Goal: Information Seeking & Learning: Find specific fact

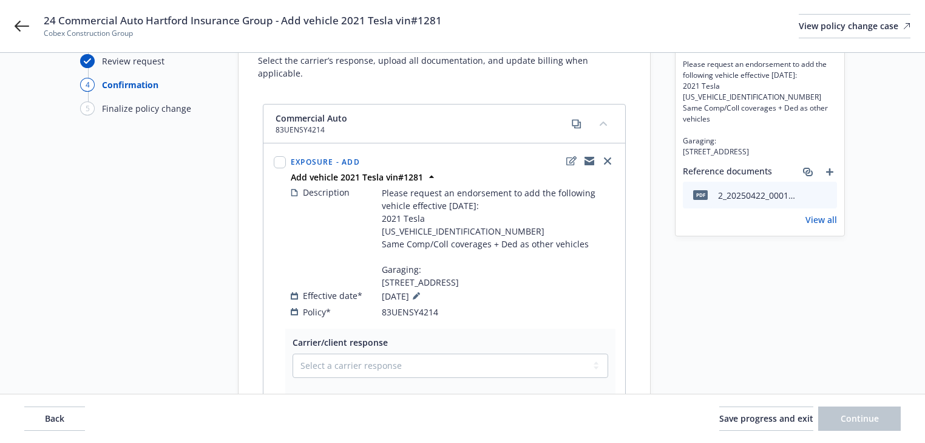
scroll to position [49, 0]
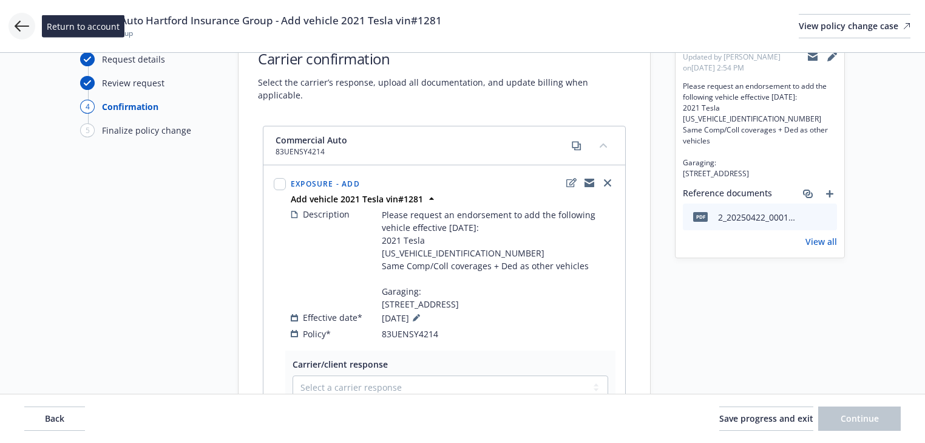
click at [15, 32] on icon at bounding box center [22, 26] width 15 height 15
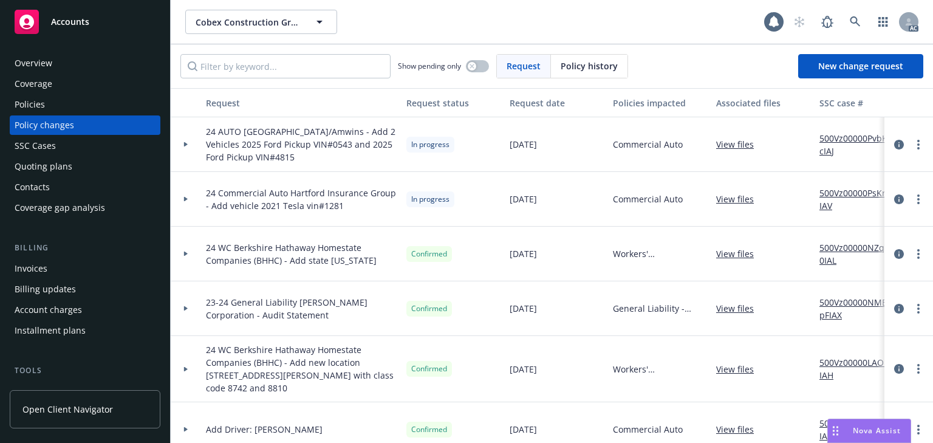
click at [43, 101] on div "Policies" at bounding box center [30, 104] width 30 height 19
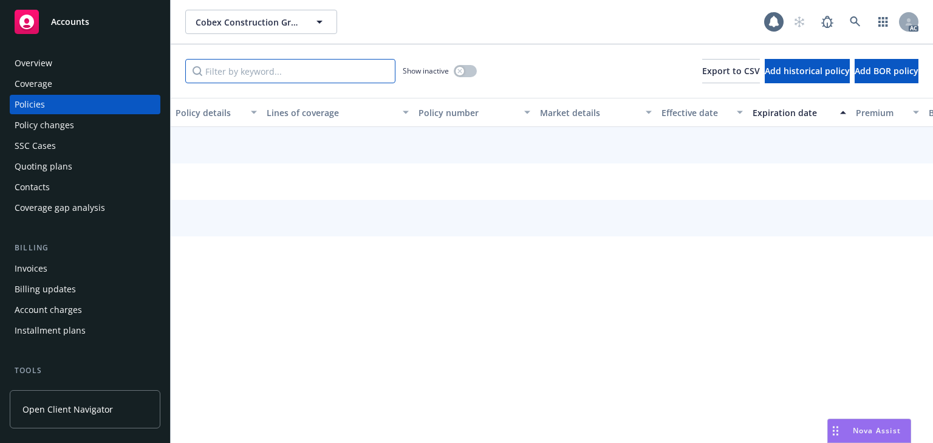
click at [281, 80] on input "Filter by keyword..." at bounding box center [290, 71] width 210 height 24
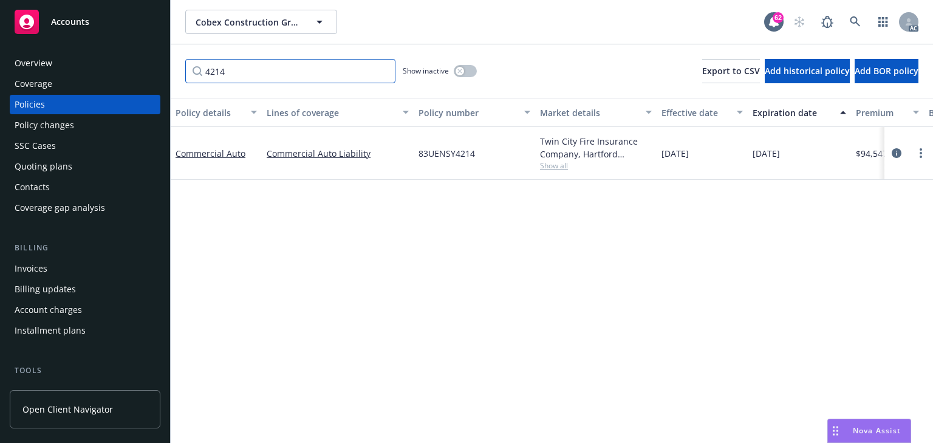
type input "4214"
click at [550, 168] on span "Show all" at bounding box center [596, 165] width 112 height 10
click at [75, 123] on div "Policy changes" at bounding box center [85, 124] width 141 height 19
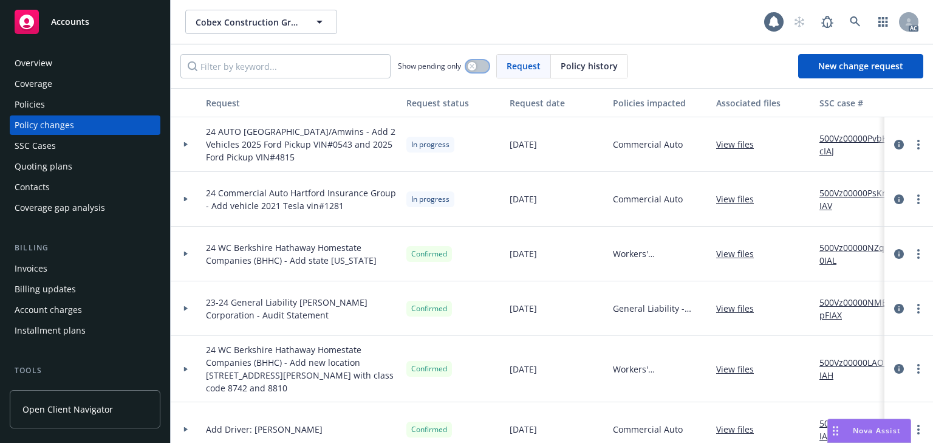
click at [476, 68] on div "button" at bounding box center [472, 66] width 9 height 9
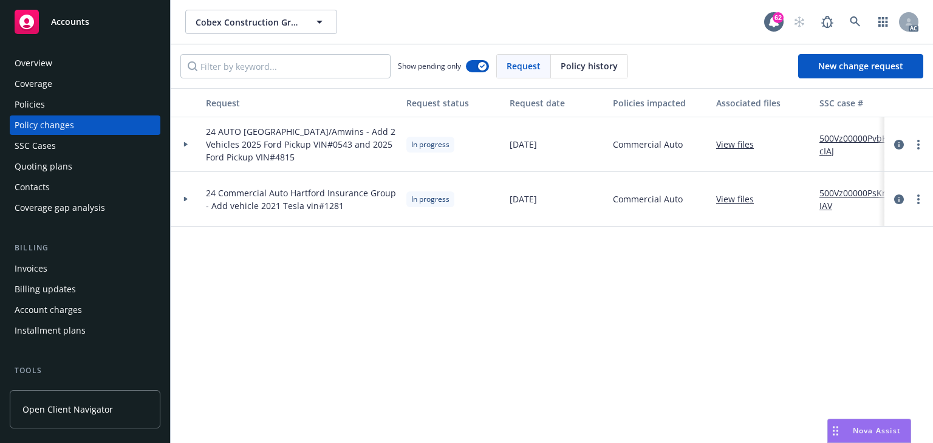
click at [183, 199] on icon at bounding box center [185, 199] width 5 height 4
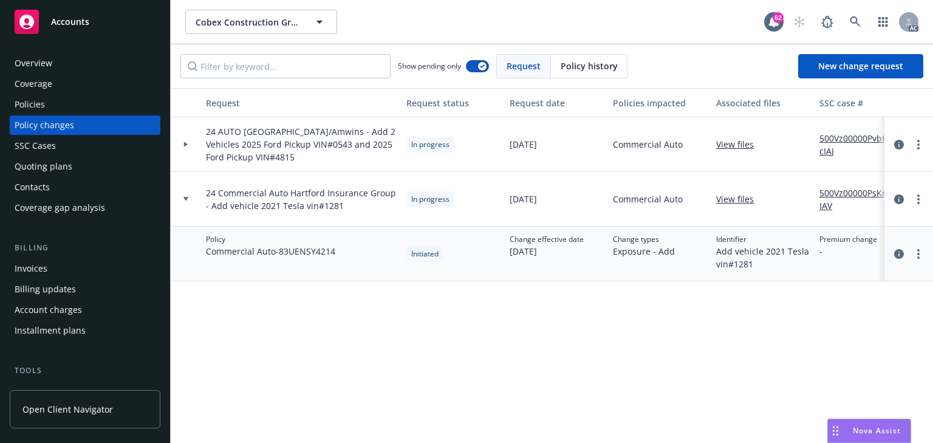
click at [182, 145] on div at bounding box center [185, 144] width 21 height 4
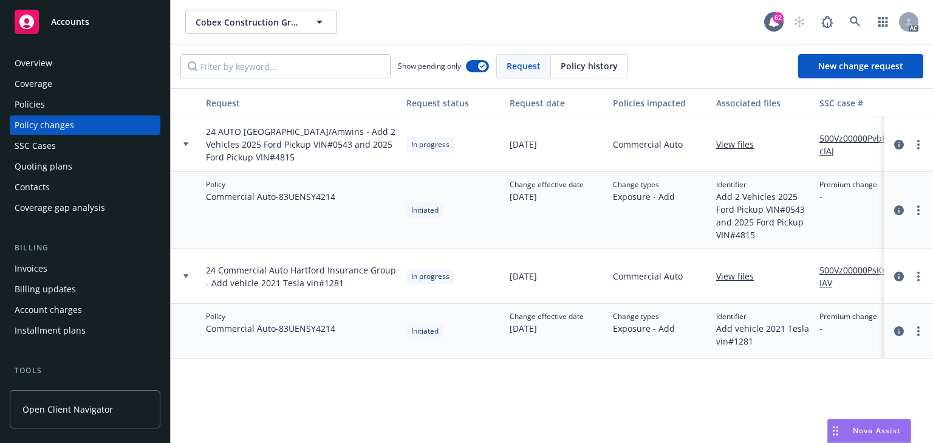
click at [189, 143] on div at bounding box center [185, 144] width 21 height 4
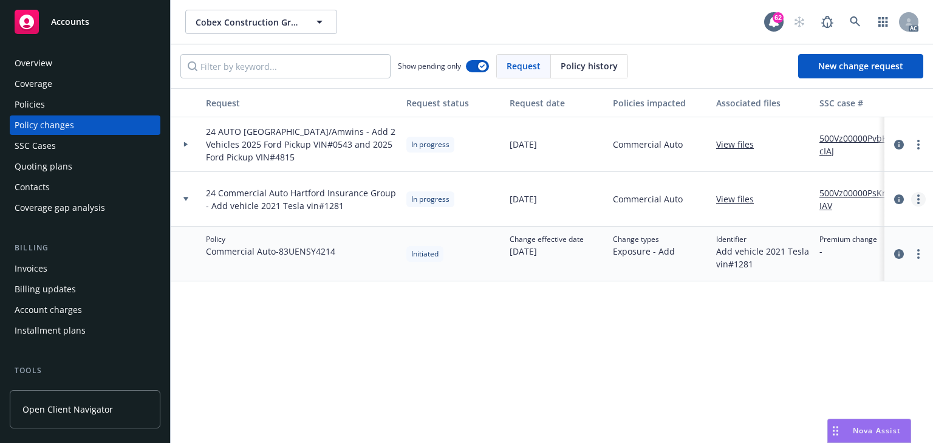
click at [914, 199] on link "more" at bounding box center [918, 199] width 15 height 15
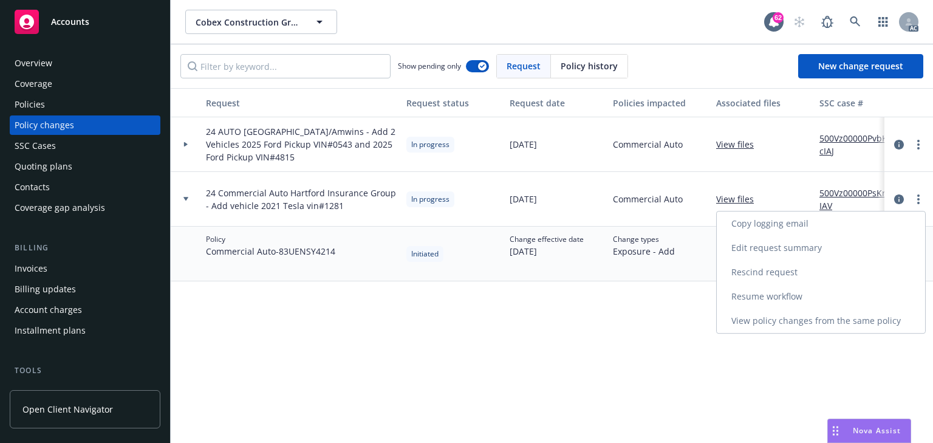
click at [781, 220] on link "Copy logging email" at bounding box center [821, 223] width 208 height 24
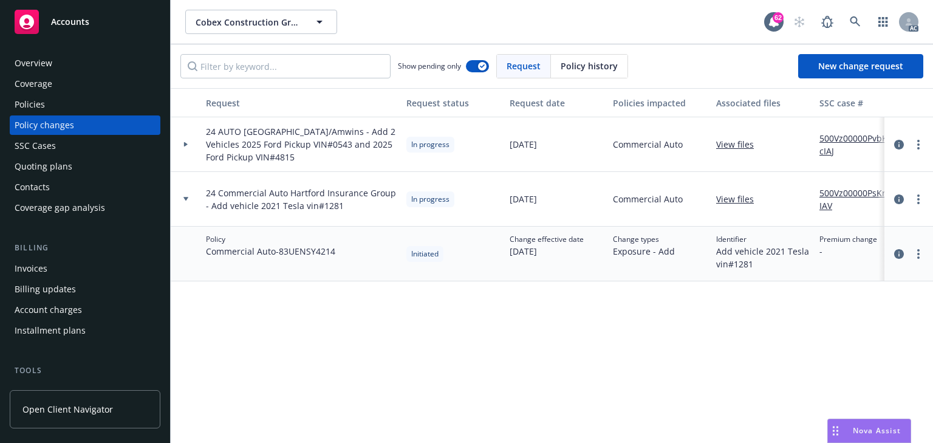
click at [52, 97] on div "Policies" at bounding box center [85, 104] width 141 height 19
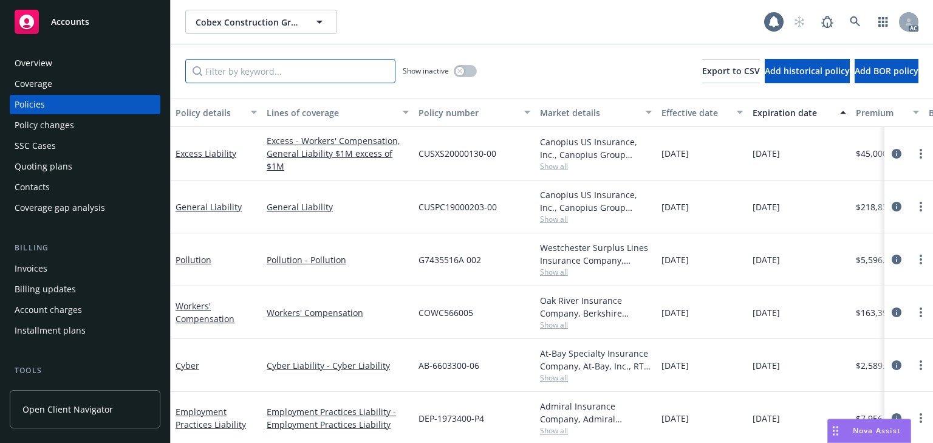
click at [242, 73] on input "Filter by keyword..." at bounding box center [290, 71] width 210 height 24
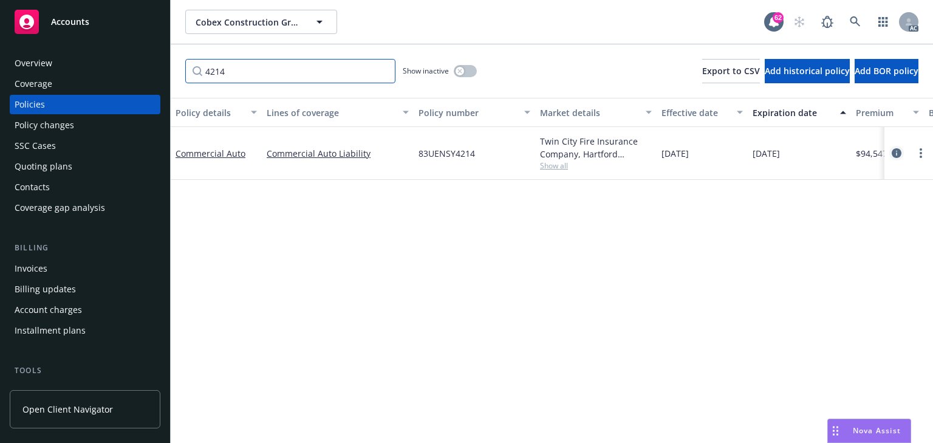
type input "4214"
click at [894, 154] on icon "circleInformation" at bounding box center [896, 153] width 10 height 10
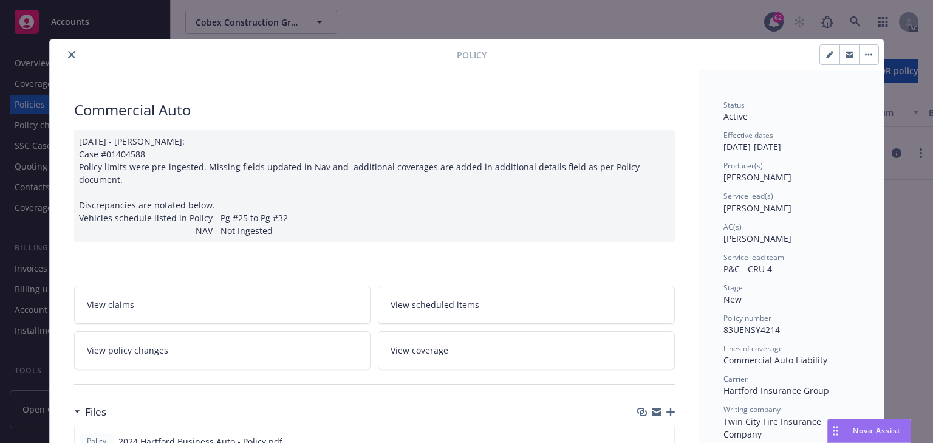
scroll to position [36, 0]
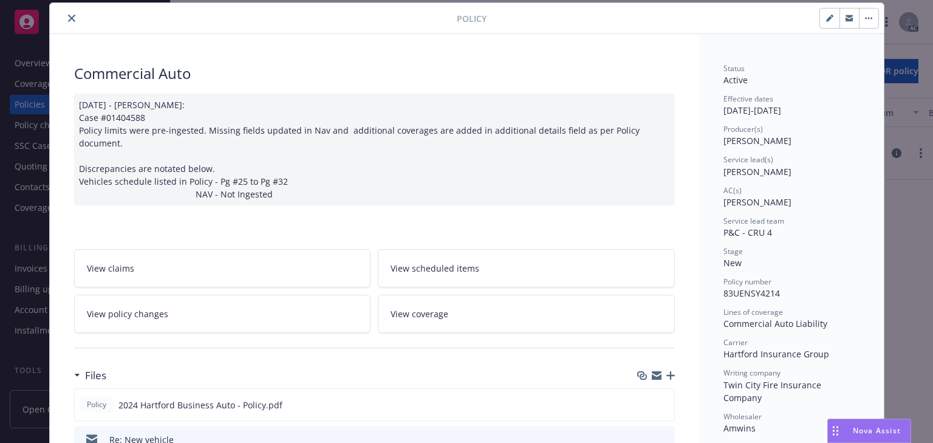
drag, startPoint x: 719, startPoint y: 175, endPoint x: 782, endPoint y: 174, distance: 63.2
click at [782, 174] on div "Service lead(s) Charlotte Arnold" at bounding box center [791, 165] width 136 height 23
copy span "Charlotte Arnold"
click at [792, 206] on div "AC(s) Rachel Bledsoe" at bounding box center [791, 196] width 136 height 23
drag, startPoint x: 720, startPoint y: 204, endPoint x: 809, endPoint y: 200, distance: 88.7
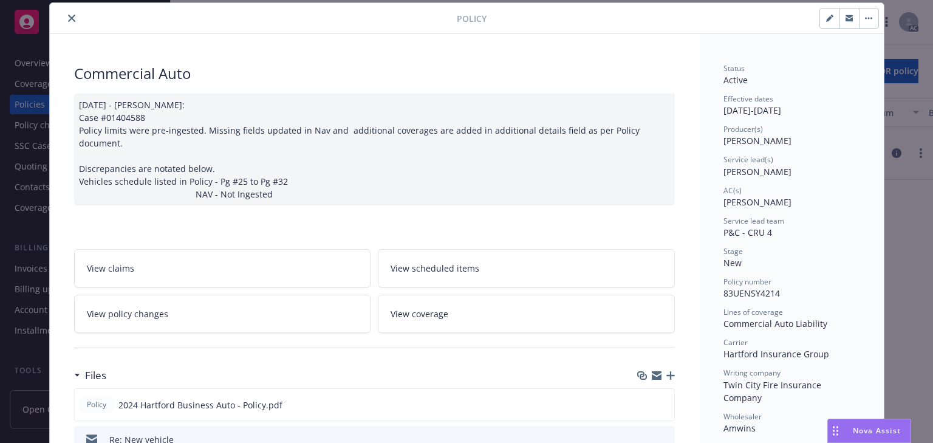
click at [809, 200] on div "AC(s) Rachel Bledsoe" at bounding box center [791, 196] width 136 height 23
copy span "Rachel Bledsoe"
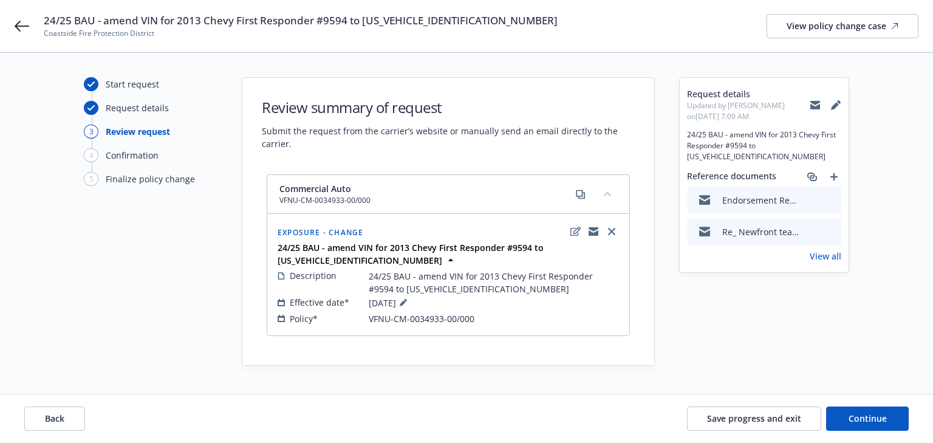
click at [825, 250] on link "View all" at bounding box center [825, 256] width 32 height 13
click at [20, 25] on icon at bounding box center [22, 26] width 15 height 15
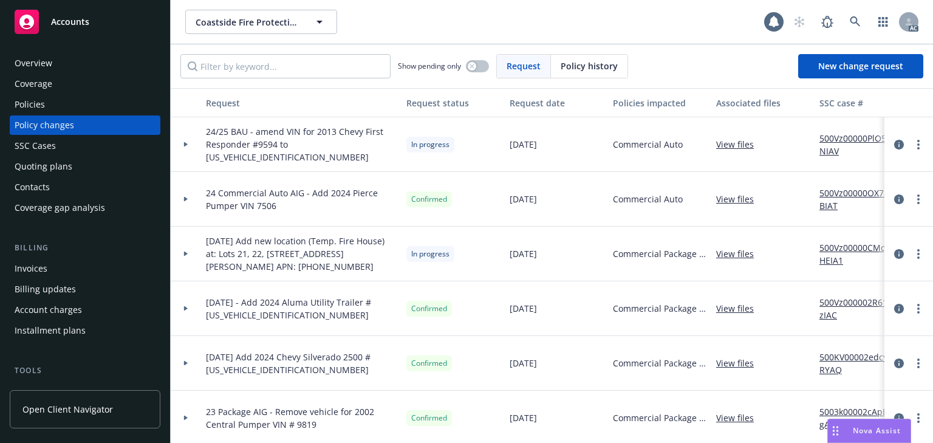
click at [35, 103] on div "Policies" at bounding box center [30, 104] width 30 height 19
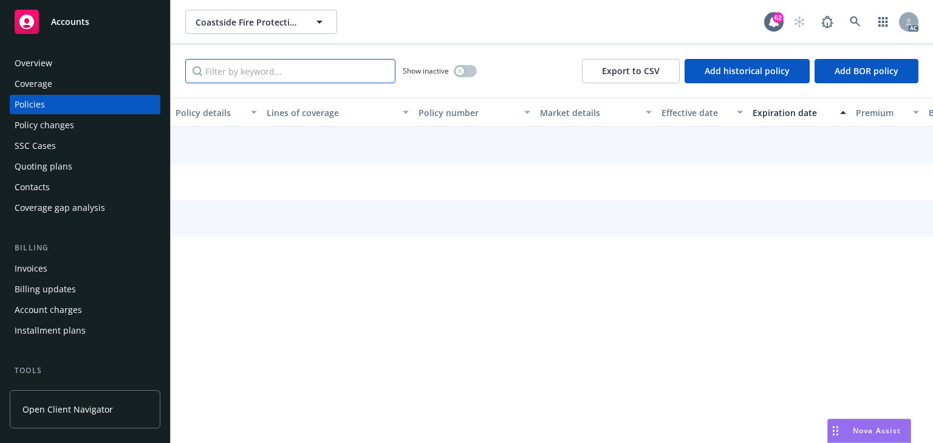
click at [256, 78] on input "Filter by keyword..." at bounding box center [290, 71] width 210 height 24
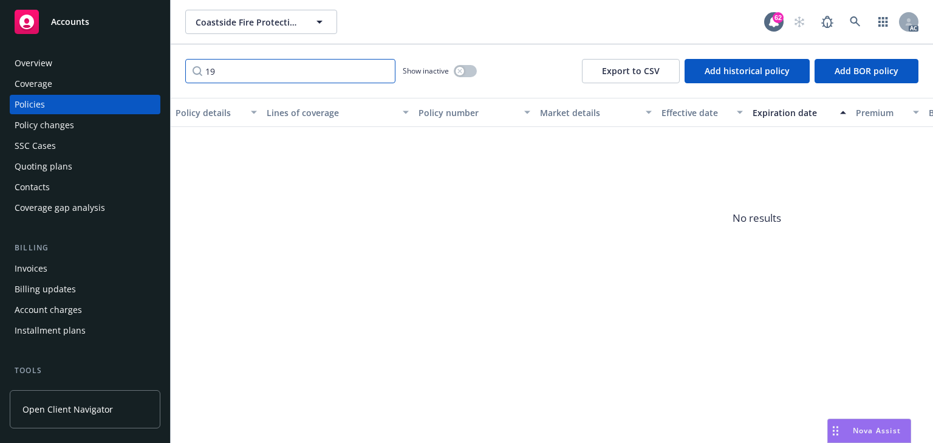
type input "1"
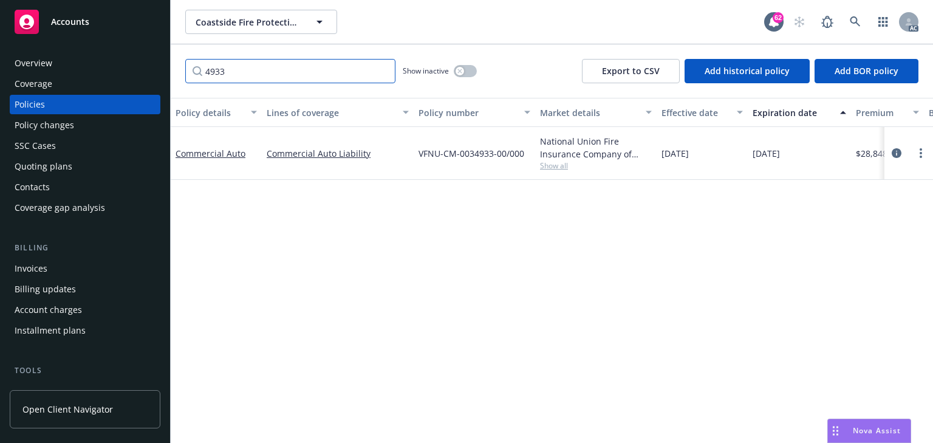
type input "4933"
click at [557, 166] on span "Show all" at bounding box center [596, 165] width 112 height 10
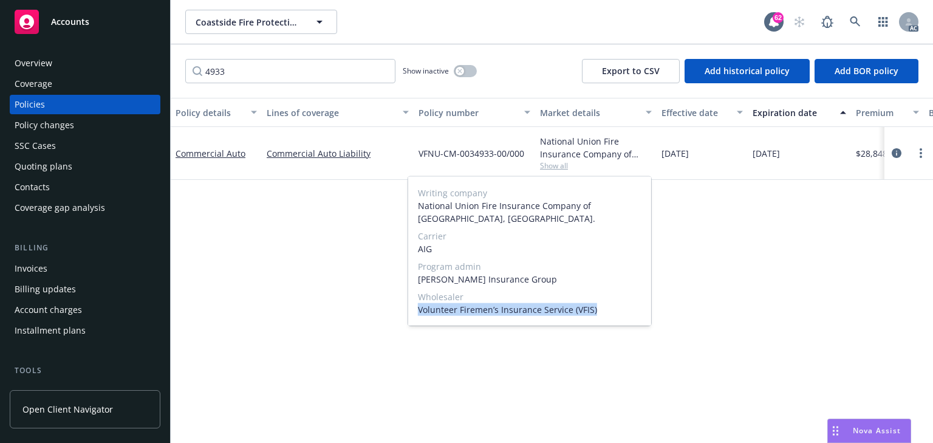
drag, startPoint x: 418, startPoint y: 311, endPoint x: 605, endPoint y: 304, distance: 186.6
click at [605, 304] on span "Volunteer Firemen’s Insurance Service (VFIS)" at bounding box center [529, 309] width 223 height 13
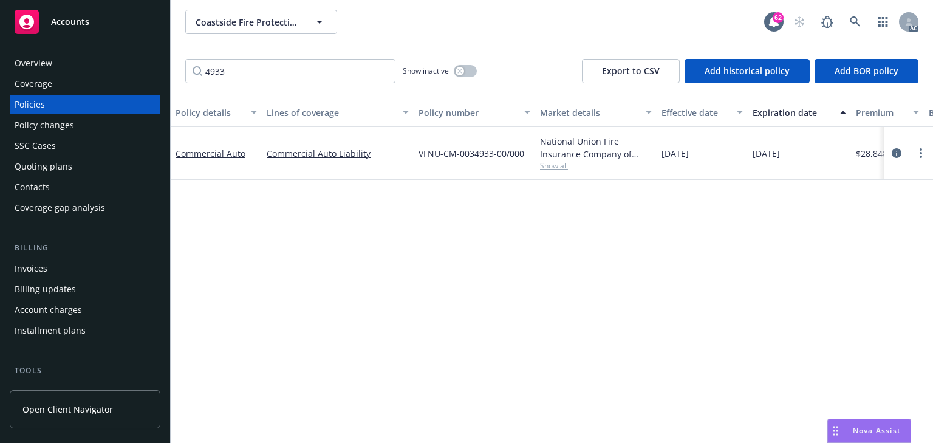
click at [315, 255] on div "Policy details Lines of coverage Policy number Market details Effective date Ex…" at bounding box center [552, 270] width 762 height 345
drag, startPoint x: 497, startPoint y: 287, endPoint x: 488, endPoint y: 270, distance: 20.1
click at [494, 282] on div "Policy details Lines of coverage Policy number Market details Effective date Ex…" at bounding box center [552, 270] width 762 height 345
click at [423, 166] on div "VFNU-CM-0034933-00/000" at bounding box center [474, 153] width 121 height 53
copy span "VFNU-CM-0034933-00/00"
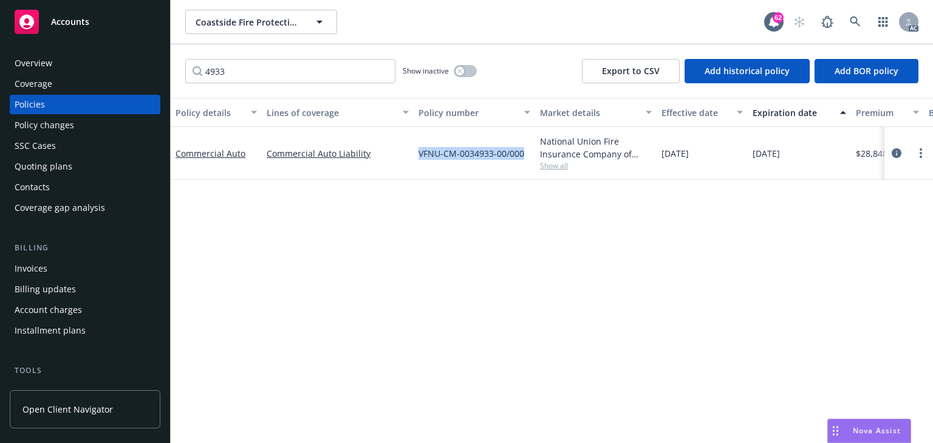
copy span "VFNU-CM-0034933-00/000"
drag, startPoint x: 414, startPoint y: 155, endPoint x: 522, endPoint y: 152, distance: 108.1
click at [522, 152] on div "VFNU-CM-0034933-00/000" at bounding box center [474, 153] width 121 height 53
click at [471, 372] on div "Policy details Lines of coverage Policy number Market details Effective date Ex…" at bounding box center [552, 270] width 762 height 345
click at [904, 151] on div at bounding box center [908, 153] width 39 height 15
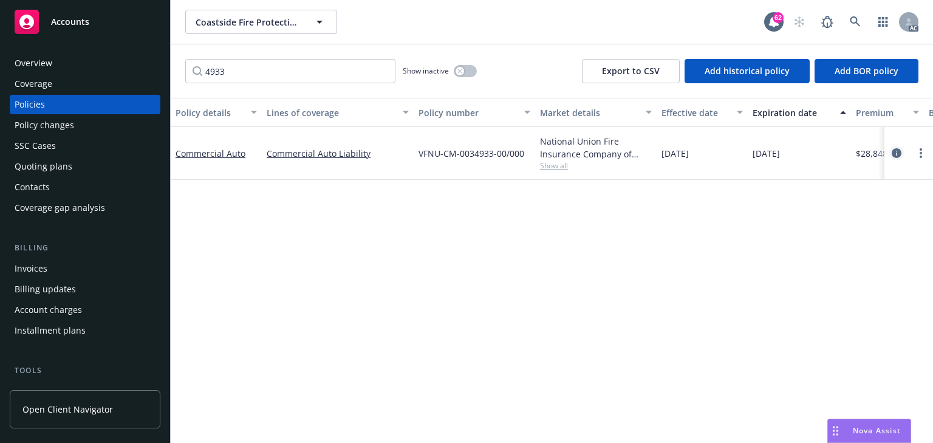
click at [894, 151] on icon "circleInformation" at bounding box center [896, 153] width 10 height 10
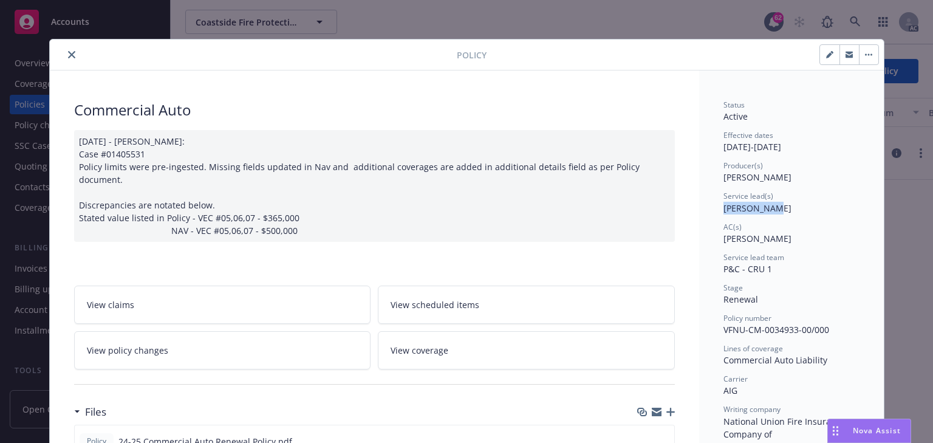
drag, startPoint x: 729, startPoint y: 208, endPoint x: 770, endPoint y: 211, distance: 41.4
click at [206, 331] on link "View policy changes" at bounding box center [222, 350] width 297 height 38
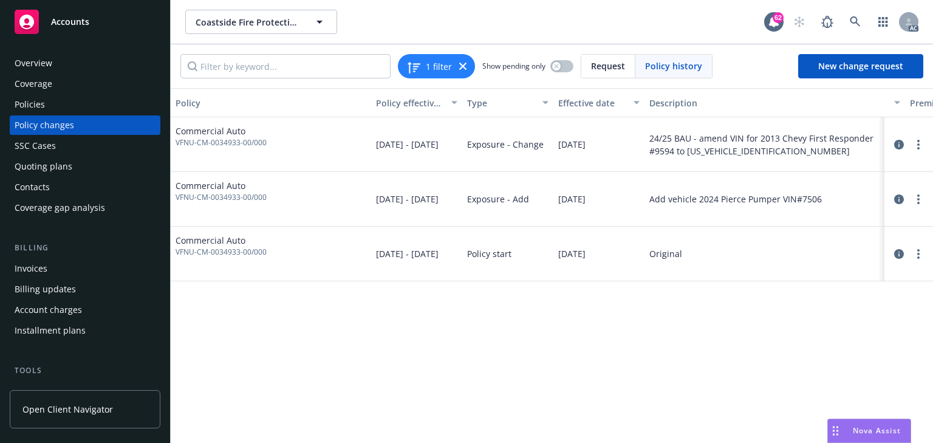
drag, startPoint x: 667, startPoint y: 312, endPoint x: 697, endPoint y: 296, distance: 34.5
click at [668, 310] on div "Policy Policy effective dates Type Effective date Description Premium change An…" at bounding box center [552, 265] width 762 height 355
click at [924, 145] on link "more" at bounding box center [918, 144] width 15 height 15
click at [785, 174] on link "Copy logging email" at bounding box center [821, 169] width 208 height 24
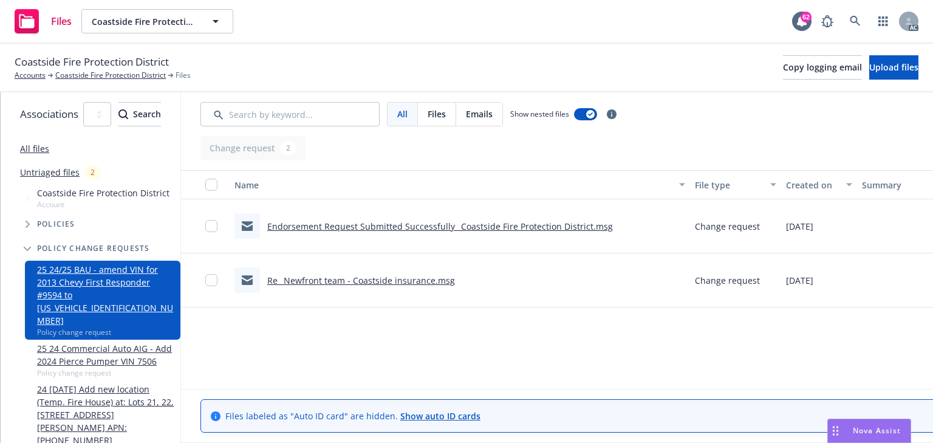
click at [472, 229] on link "Endorsement Request Submitted Successfully_ Coastside Fire Protection District.…" at bounding box center [439, 226] width 345 height 12
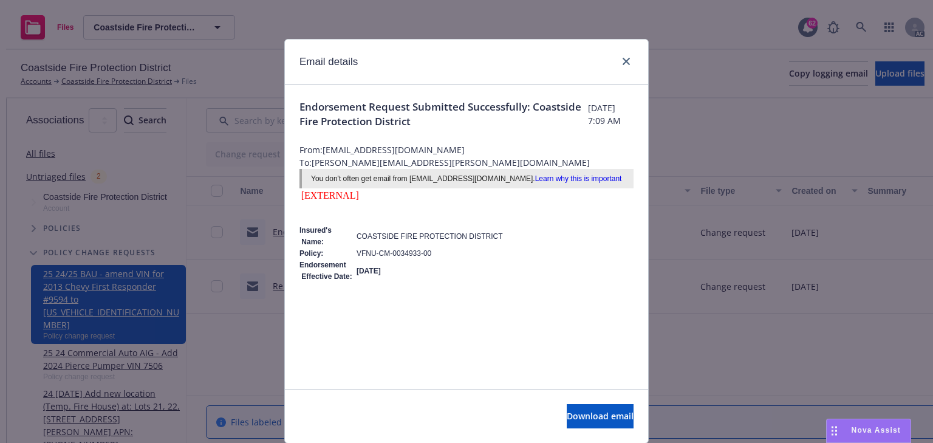
click at [415, 305] on pre "Insured's Name: COASTSIDE FIRE PROTECTION DISTRICT Policy: VFNU-CM-0034933-00 E…" at bounding box center [466, 346] width 334 height 265
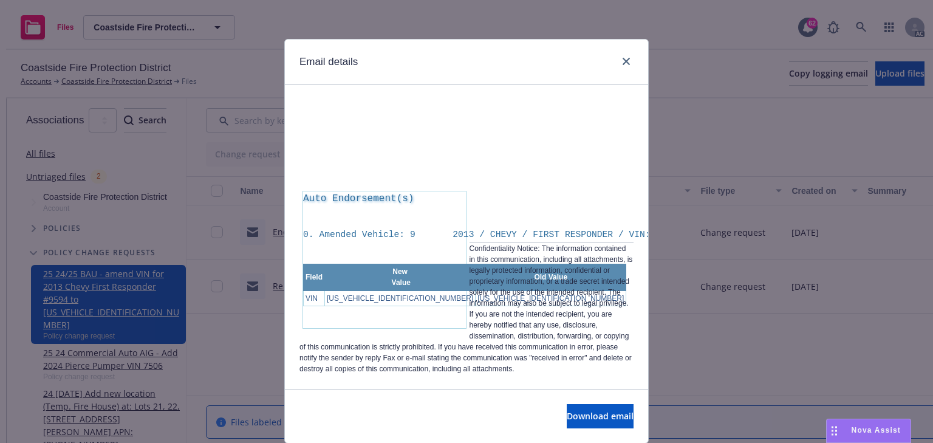
scroll to position [268, 0]
click at [625, 63] on icon "close" at bounding box center [625, 61] width 7 height 7
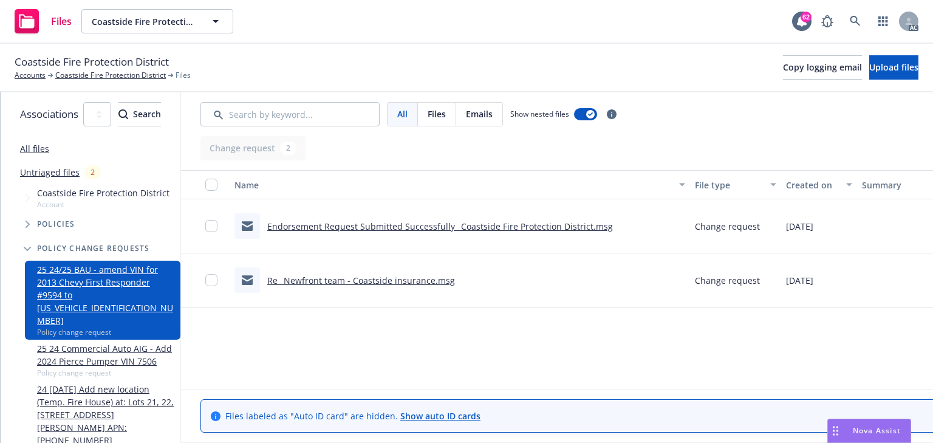
click at [445, 277] on link "Re_ Newfront team - Coastside insurance.msg" at bounding box center [361, 280] width 188 height 12
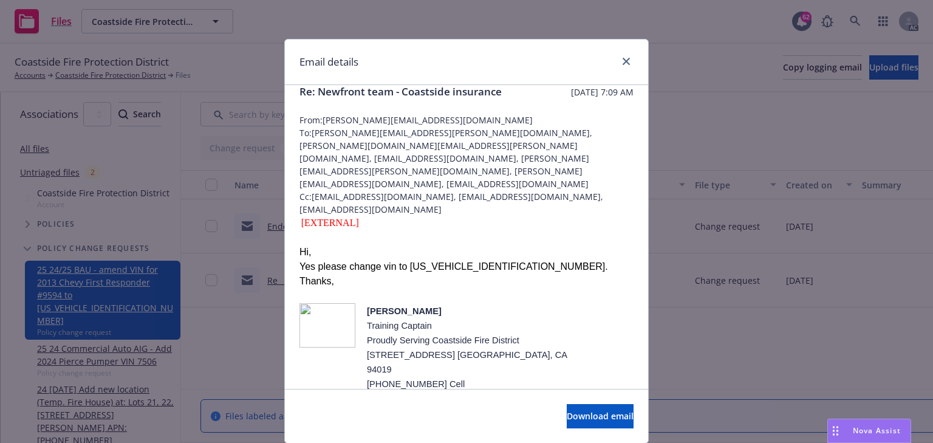
scroll to position [0, 0]
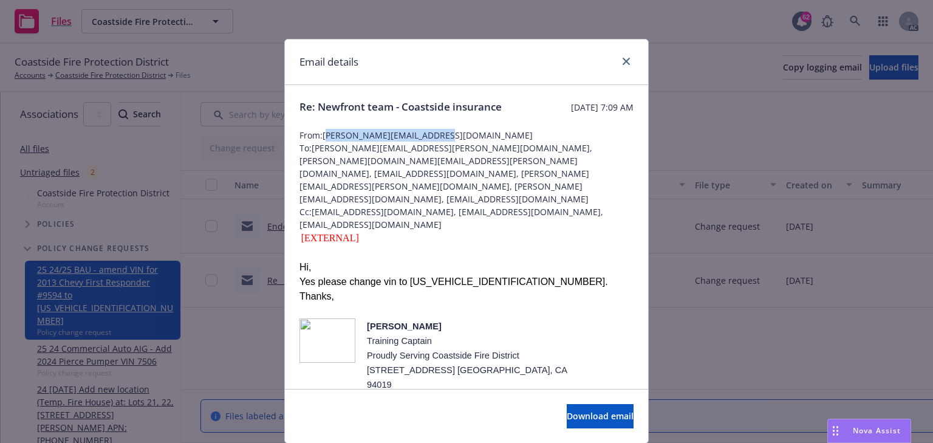
drag, startPoint x: 322, startPoint y: 151, endPoint x: 446, endPoint y: 149, distance: 123.3
click at [446, 141] on span "From: [PERSON_NAME][EMAIL_ADDRESS][DOMAIN_NAME]" at bounding box center [466, 135] width 334 height 13
click at [622, 62] on icon "close" at bounding box center [625, 61] width 7 height 7
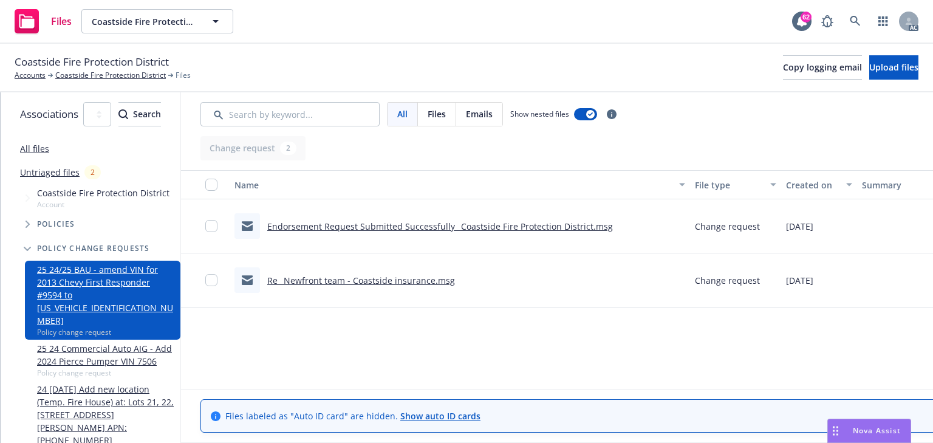
click at [393, 223] on link "Endorsement Request Submitted Successfully_ Coastside Fire Protection District.…" at bounding box center [439, 226] width 345 height 12
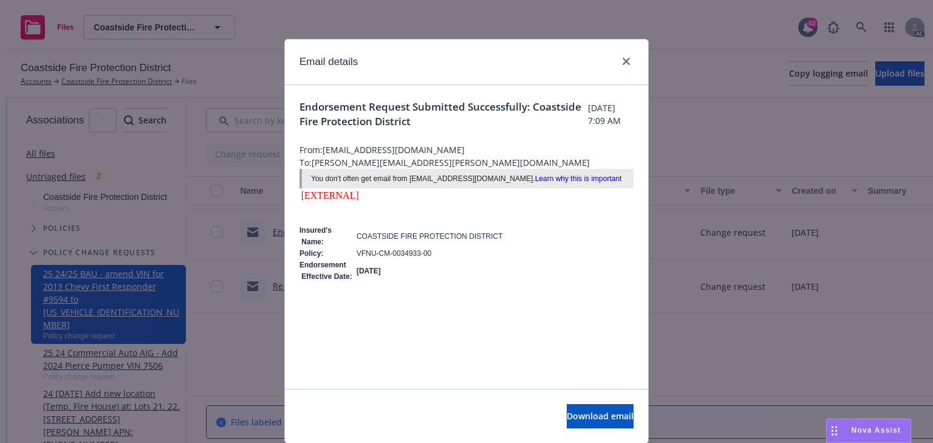
drag, startPoint x: 422, startPoint y: 150, endPoint x: 492, endPoint y: 148, distance: 69.9
click at [492, 148] on span "From: [EMAIL_ADDRESS][DOMAIN_NAME]" at bounding box center [466, 149] width 334 height 13
drag, startPoint x: 619, startPoint y: 61, endPoint x: 613, endPoint y: 72, distance: 12.5
click at [622, 61] on icon "close" at bounding box center [625, 61] width 7 height 7
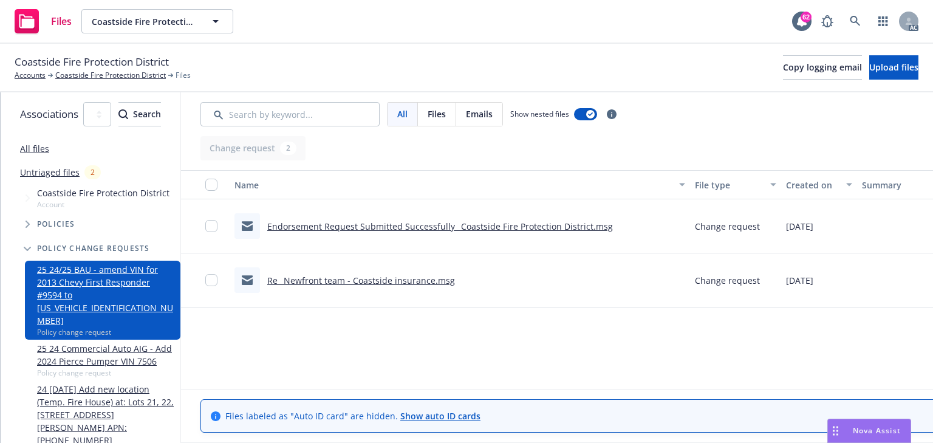
click at [418, 282] on link "Re_ Newfront team - Coastside insurance.msg" at bounding box center [361, 280] width 188 height 12
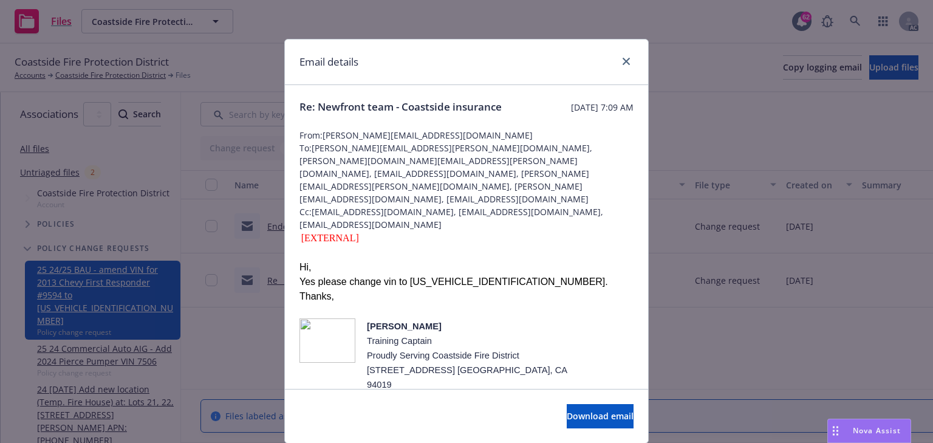
drag, startPoint x: 525, startPoint y: 162, endPoint x: 598, endPoint y: 162, distance: 72.9
click at [598, 162] on span "To: [PERSON_NAME][EMAIL_ADDRESS][PERSON_NAME][DOMAIN_NAME], [PERSON_NAME][DOMAI…" at bounding box center [466, 173] width 334 height 64
copy span "[EMAIL_ADDRESS][DOMAIN_NAME]"
drag, startPoint x: 311, startPoint y: 189, endPoint x: 523, endPoint y: 185, distance: 211.9
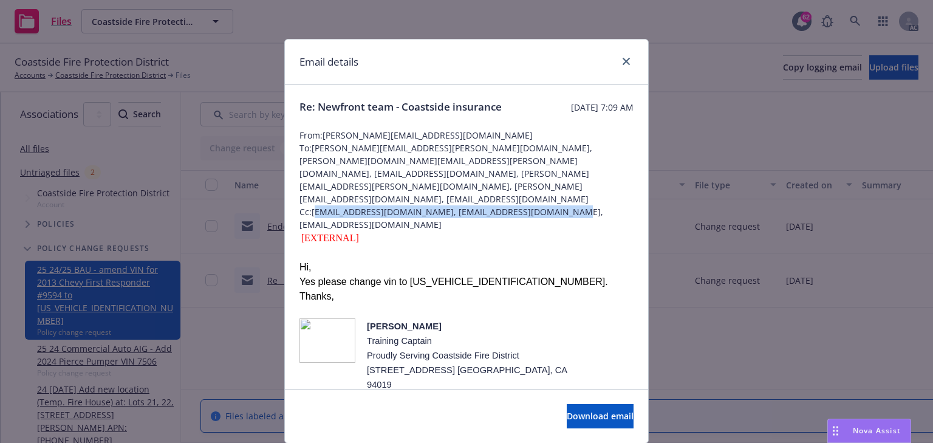
click at [563, 205] on span "Cc: [EMAIL_ADDRESS][DOMAIN_NAME], [EMAIL_ADDRESS][DOMAIN_NAME], [EMAIL_ADDRESS]…" at bounding box center [466, 218] width 334 height 26
drag, startPoint x: 312, startPoint y: 202, endPoint x: 572, endPoint y: 202, distance: 259.9
click at [572, 205] on span "Cc: [EMAIL_ADDRESS][DOMAIN_NAME], [EMAIL_ADDRESS][DOMAIN_NAME], [EMAIL_ADDRESS]…" at bounding box center [466, 218] width 334 height 26
drag, startPoint x: 350, startPoint y: 222, endPoint x: 576, endPoint y: 230, distance: 225.4
click at [576, 231] on div "[EXTERNAL]" at bounding box center [466, 238] width 334 height 15
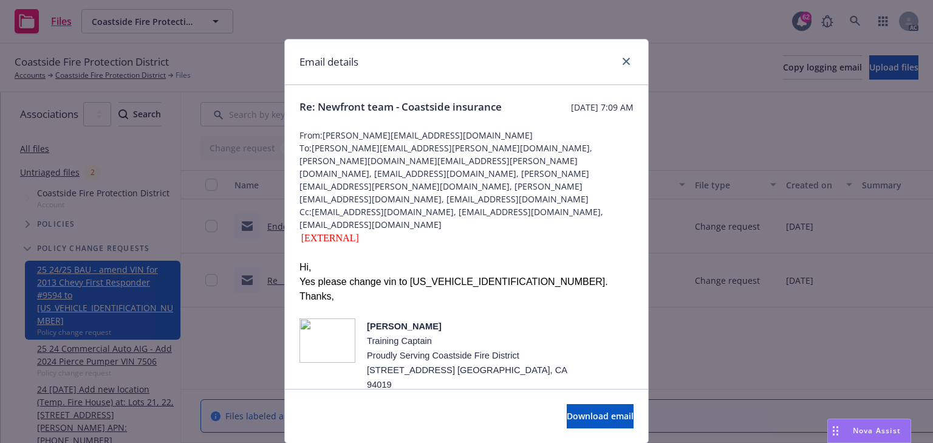
click at [486, 205] on span "Cc: [EMAIL_ADDRESS][DOMAIN_NAME], [EMAIL_ADDRESS][DOMAIN_NAME], [EMAIL_ADDRESS]…" at bounding box center [466, 218] width 334 height 26
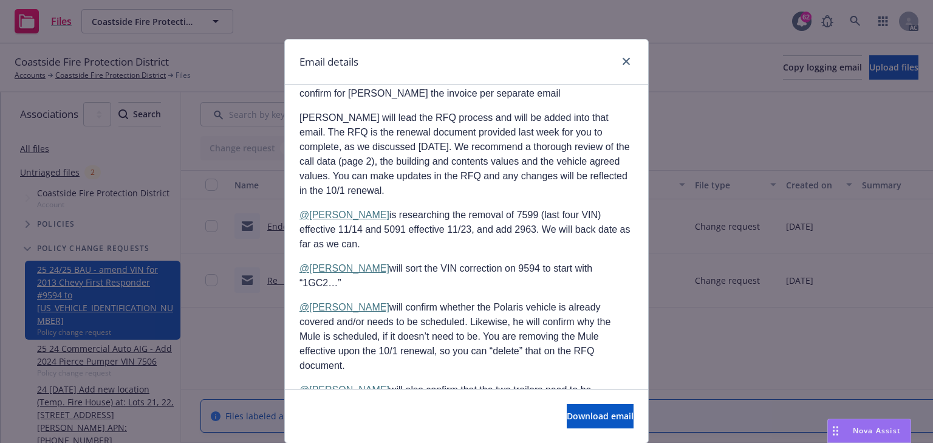
scroll to position [1506, 0]
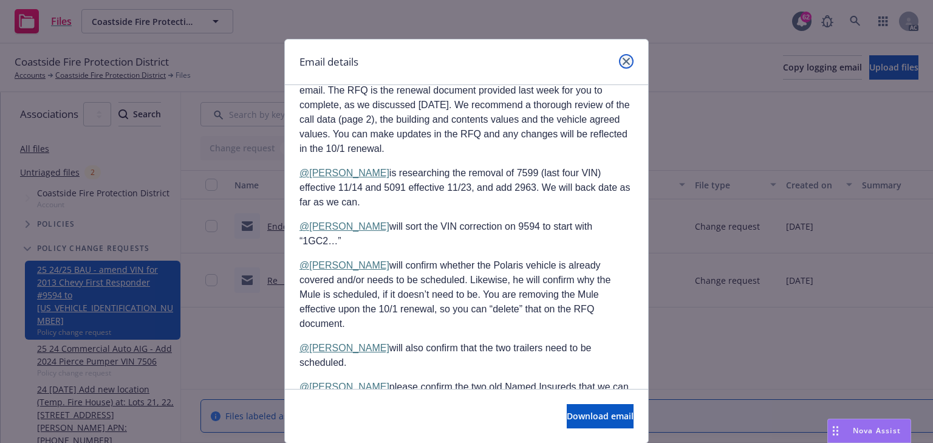
click at [619, 63] on link "close" at bounding box center [626, 61] width 15 height 15
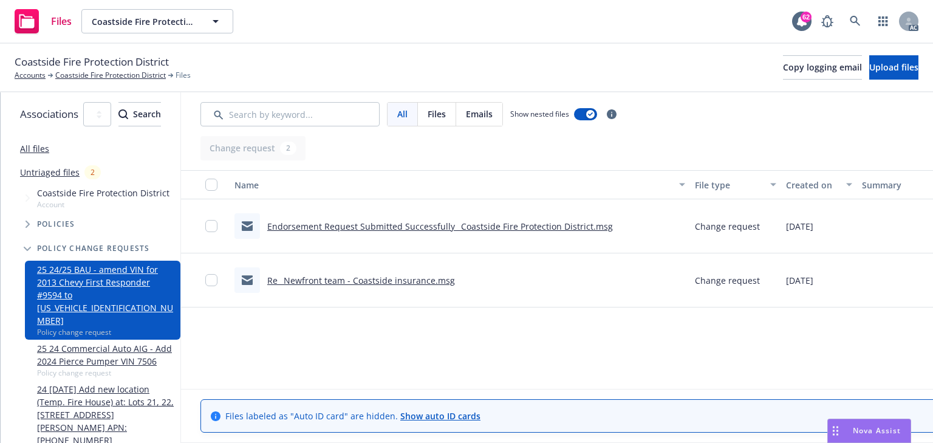
click at [664, 324] on div "Name File type Created on Summary Linked associations Endorsement Request Submi…" at bounding box center [640, 276] width 919 height 212
click at [406, 225] on link "Endorsement Request Submitted Successfully_ Coastside Fire Protection District.…" at bounding box center [439, 226] width 345 height 12
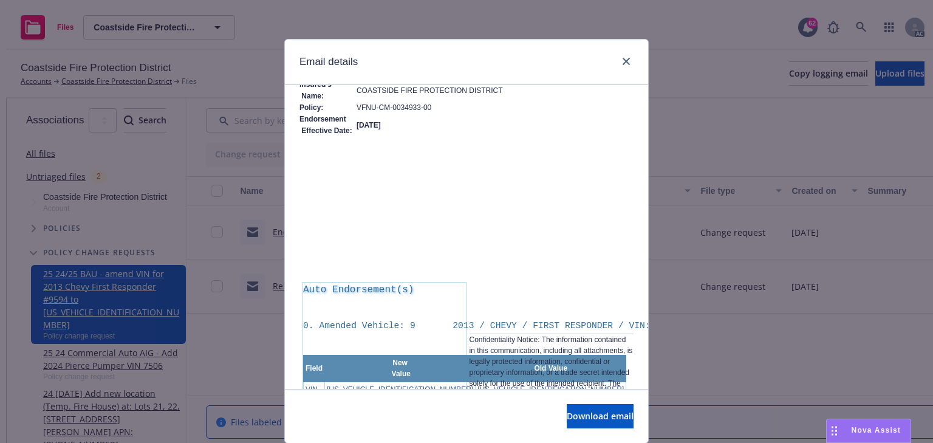
scroll to position [268, 0]
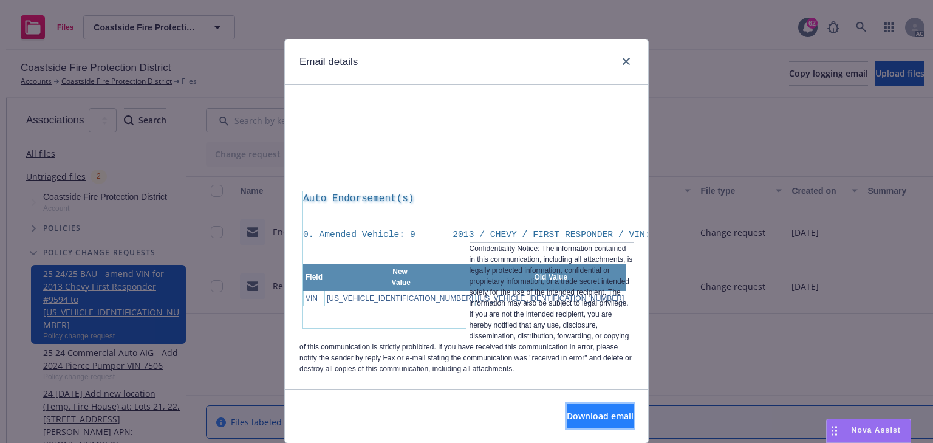
click at [591, 416] on span "Download email" at bounding box center [600, 416] width 67 height 12
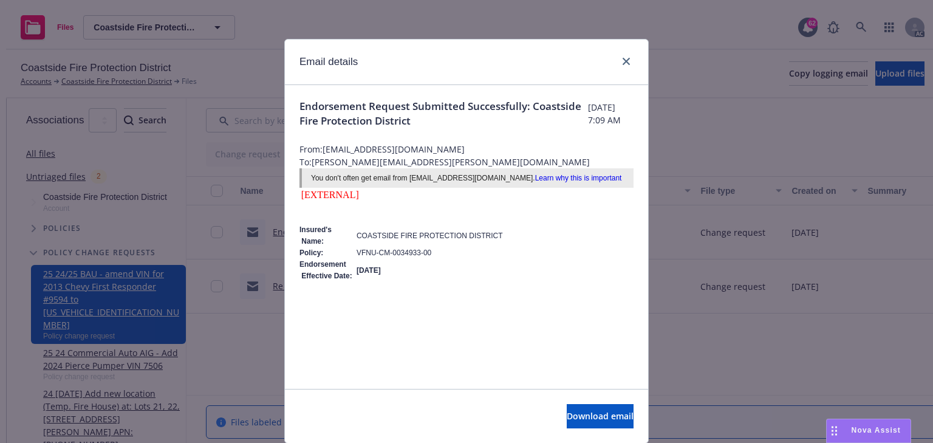
scroll to position [0, 0]
drag, startPoint x: 331, startPoint y: 285, endPoint x: 421, endPoint y: 275, distance: 90.5
click at [421, 275] on tr "Endorsement Effective Date: [DATE]" at bounding box center [403, 270] width 208 height 23
copy tr "ffective Date: [DATE]"
click at [507, 282] on td "[DATE]" at bounding box center [431, 270] width 151 height 23
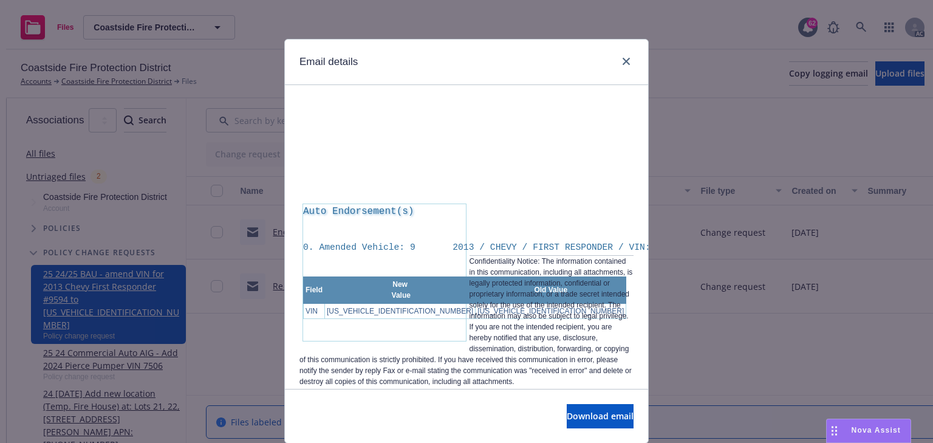
scroll to position [268, 0]
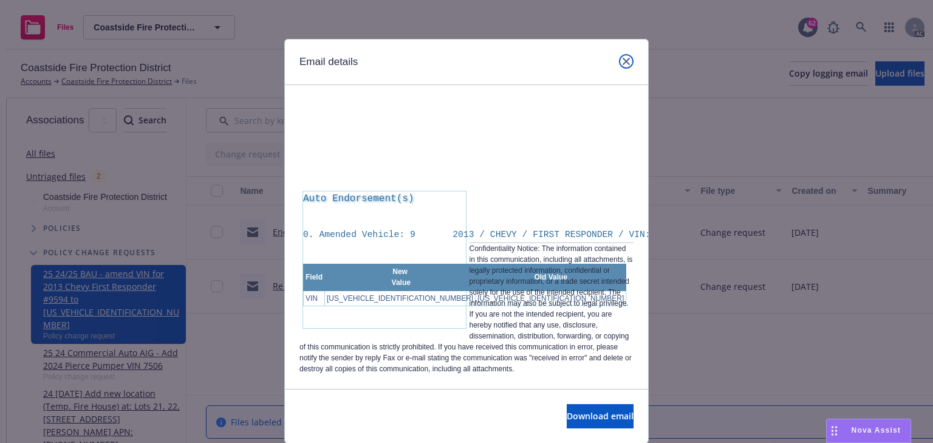
drag, startPoint x: 618, startPoint y: 63, endPoint x: 609, endPoint y: 72, distance: 12.5
click at [619, 63] on link "close" at bounding box center [626, 61] width 15 height 15
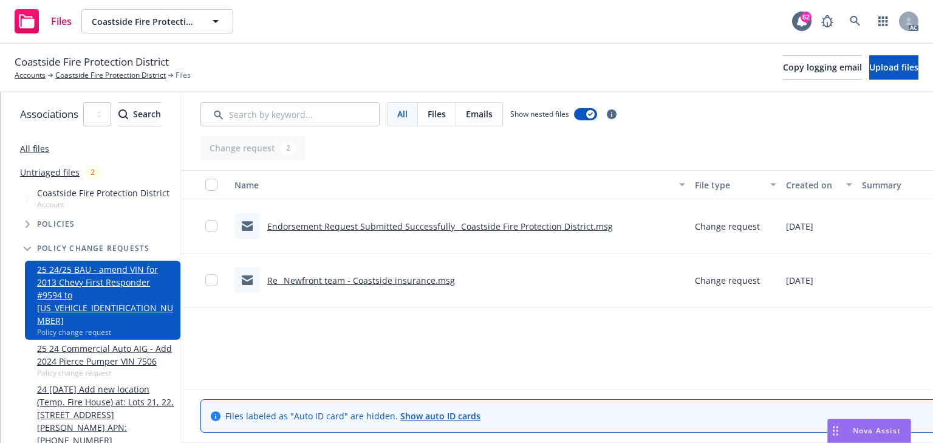
click at [381, 276] on link "Re_ Newfront team - Coastside insurance.msg" at bounding box center [361, 280] width 188 height 12
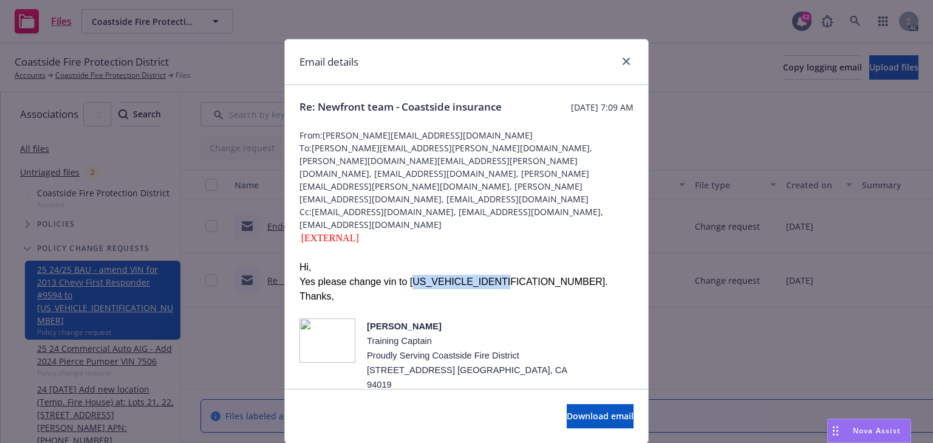
drag, startPoint x: 398, startPoint y: 269, endPoint x: 493, endPoint y: 265, distance: 94.8
click at [493, 274] on div "Yes please change vin to [US_VEHICLE_IDENTIFICATION_NUMBER]." at bounding box center [466, 281] width 334 height 15
copy div "[US_VEHICLE_IDENTIFICATION_NUMBER]"
drag, startPoint x: 619, startPoint y: 63, endPoint x: 614, endPoint y: 70, distance: 9.1
click at [622, 63] on icon "close" at bounding box center [625, 61] width 7 height 7
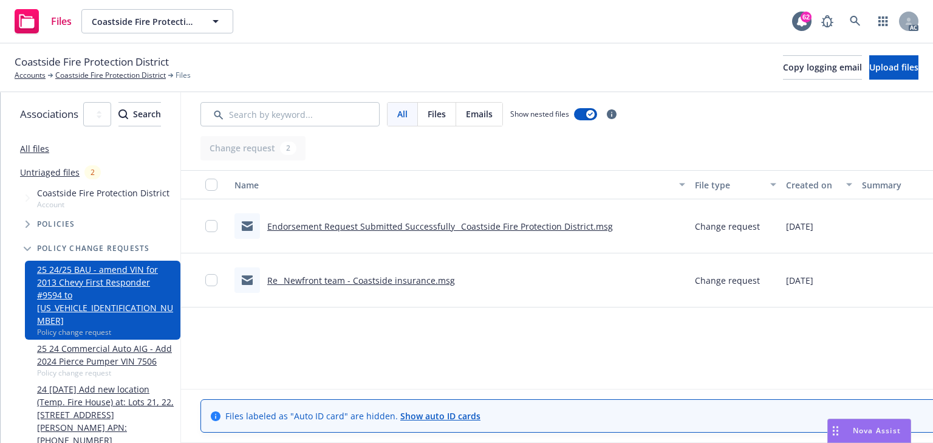
click at [441, 225] on link "Endorsement Request Submitted Successfully_ Coastside Fire Protection District.…" at bounding box center [439, 226] width 345 height 12
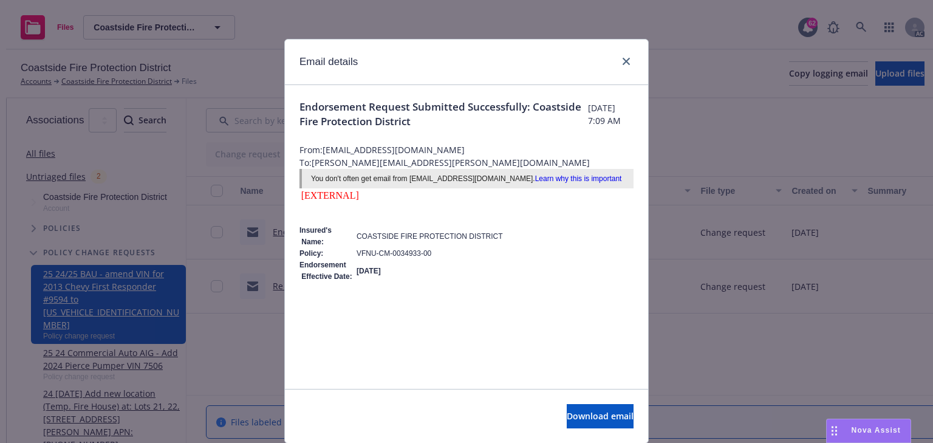
click at [408, 328] on pre "Insured's Name: COASTSIDE FIRE PROTECTION DISTRICT Policy: VFNU-CM-0034933-00 E…" at bounding box center [466, 346] width 334 height 265
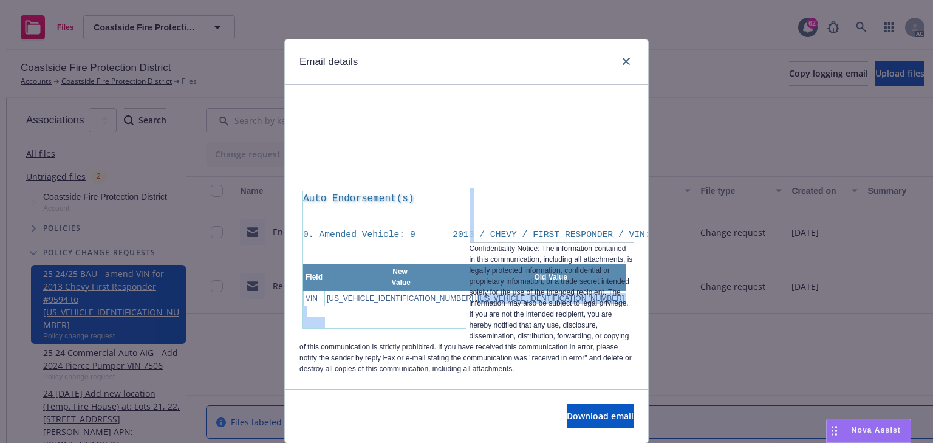
drag, startPoint x: 412, startPoint y: 274, endPoint x: 459, endPoint y: 226, distance: 67.8
click at [459, 226] on div "Insured's Name: COASTSIDE FIRE PROTECTION DISTRICT Policy: VFNU-CM-0034933-00 E…" at bounding box center [466, 175] width 334 height 397
copy div "[US_VEHICLE_IDENTIFICATION_NUMBER]"
click at [619, 57] on link "close" at bounding box center [626, 61] width 15 height 15
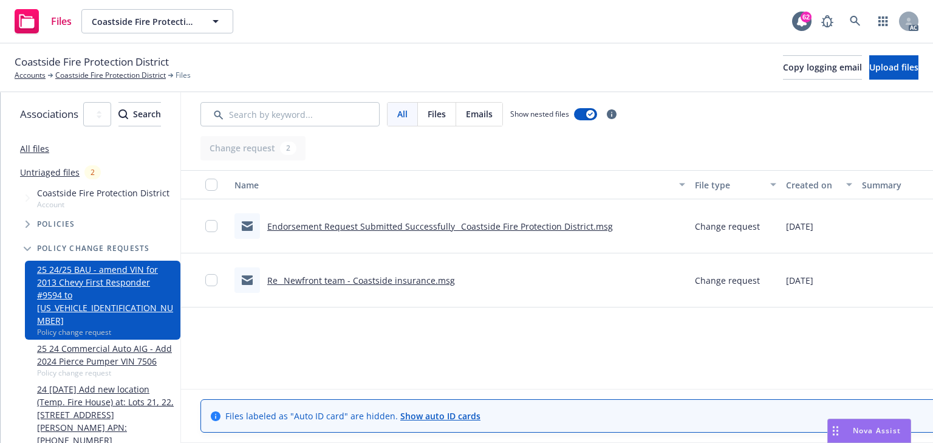
click at [432, 283] on link "Re_ Newfront team - Coastside insurance.msg" at bounding box center [361, 280] width 188 height 12
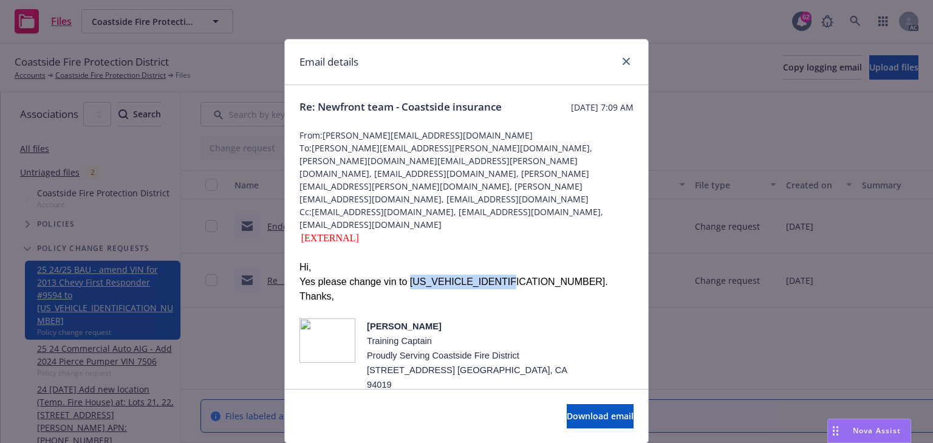
drag, startPoint x: 397, startPoint y: 270, endPoint x: 520, endPoint y: 267, distance: 122.7
click at [520, 274] on div "Yes please change vin to [US_VEHICLE_IDENTIFICATION_NUMBER]." at bounding box center [466, 281] width 334 height 15
copy div "[US_VEHICLE_IDENTIFICATION_NUMBER]."
click at [566, 318] on div "[PERSON_NAME] Training Captain Proudly Serving Coastside Fire District [STREET_…" at bounding box center [468, 369] width 211 height 102
click at [625, 58] on icon "close" at bounding box center [625, 61] width 7 height 7
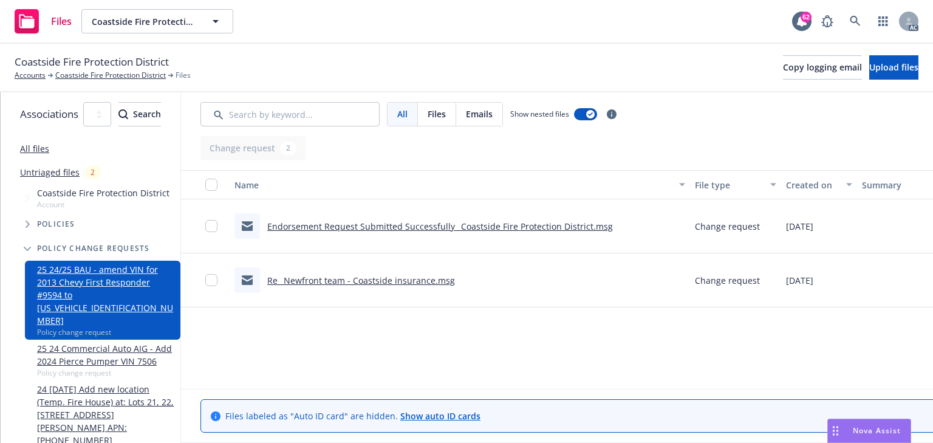
click at [455, 226] on link "Endorsement Request Submitted Successfully_ Coastside Fire Protection District.…" at bounding box center [439, 226] width 345 height 12
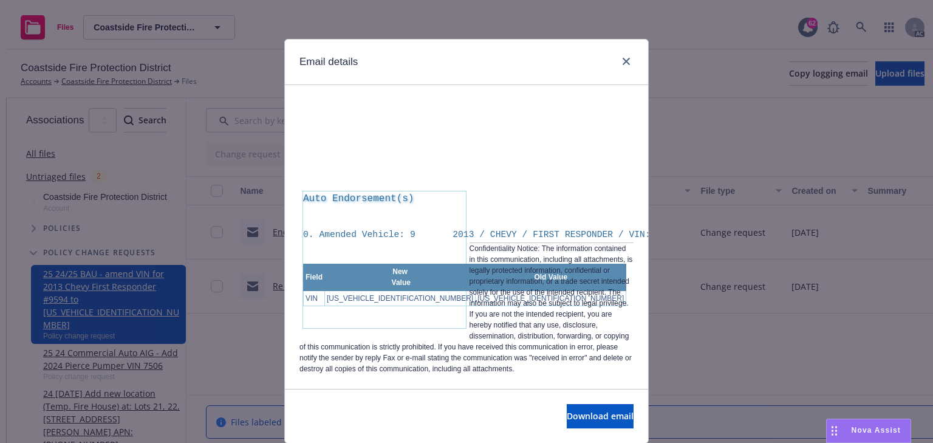
scroll to position [243, 0]
